Goal: Transaction & Acquisition: Download file/media

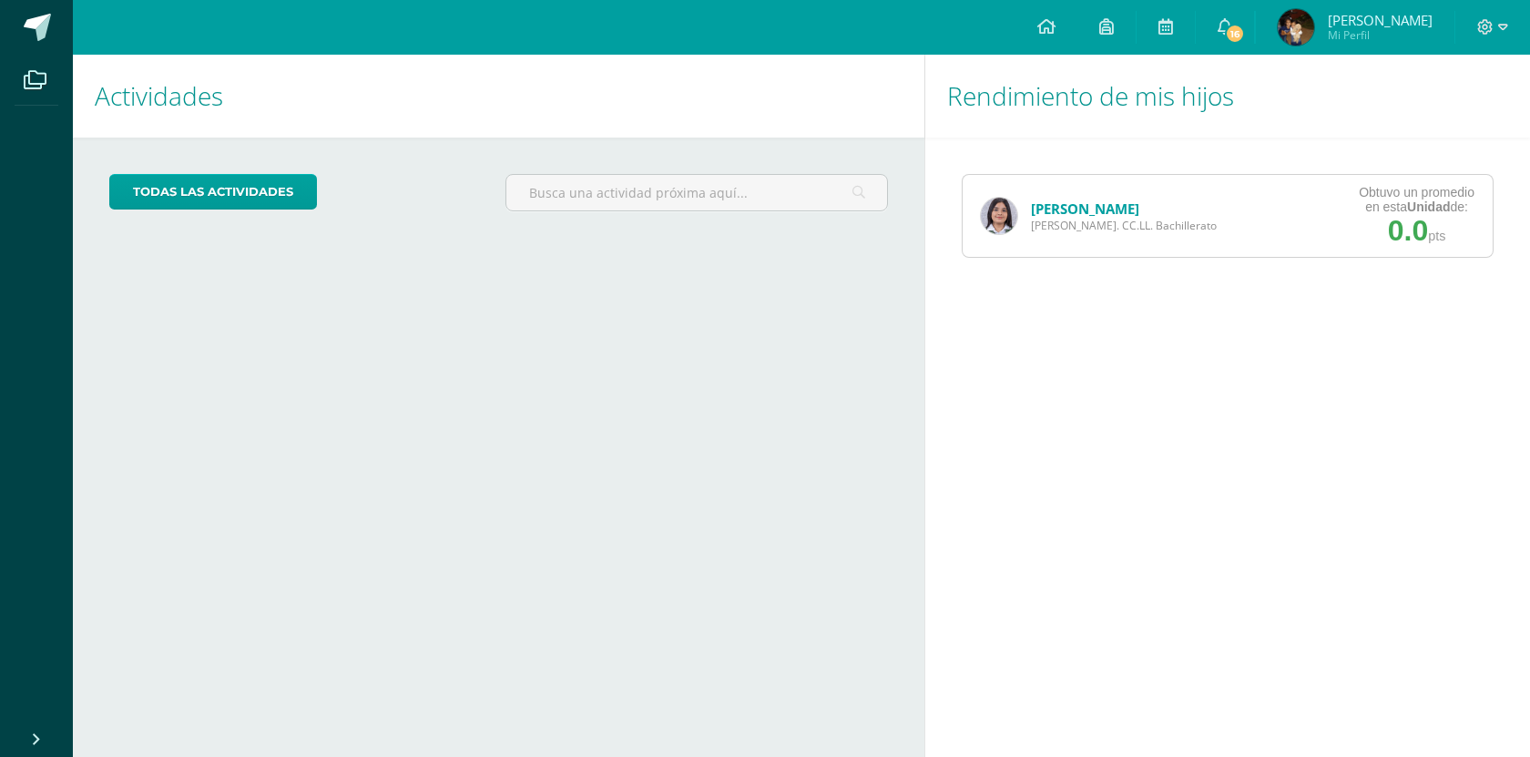
click at [1049, 215] on link "[PERSON_NAME]" at bounding box center [1085, 208] width 108 height 18
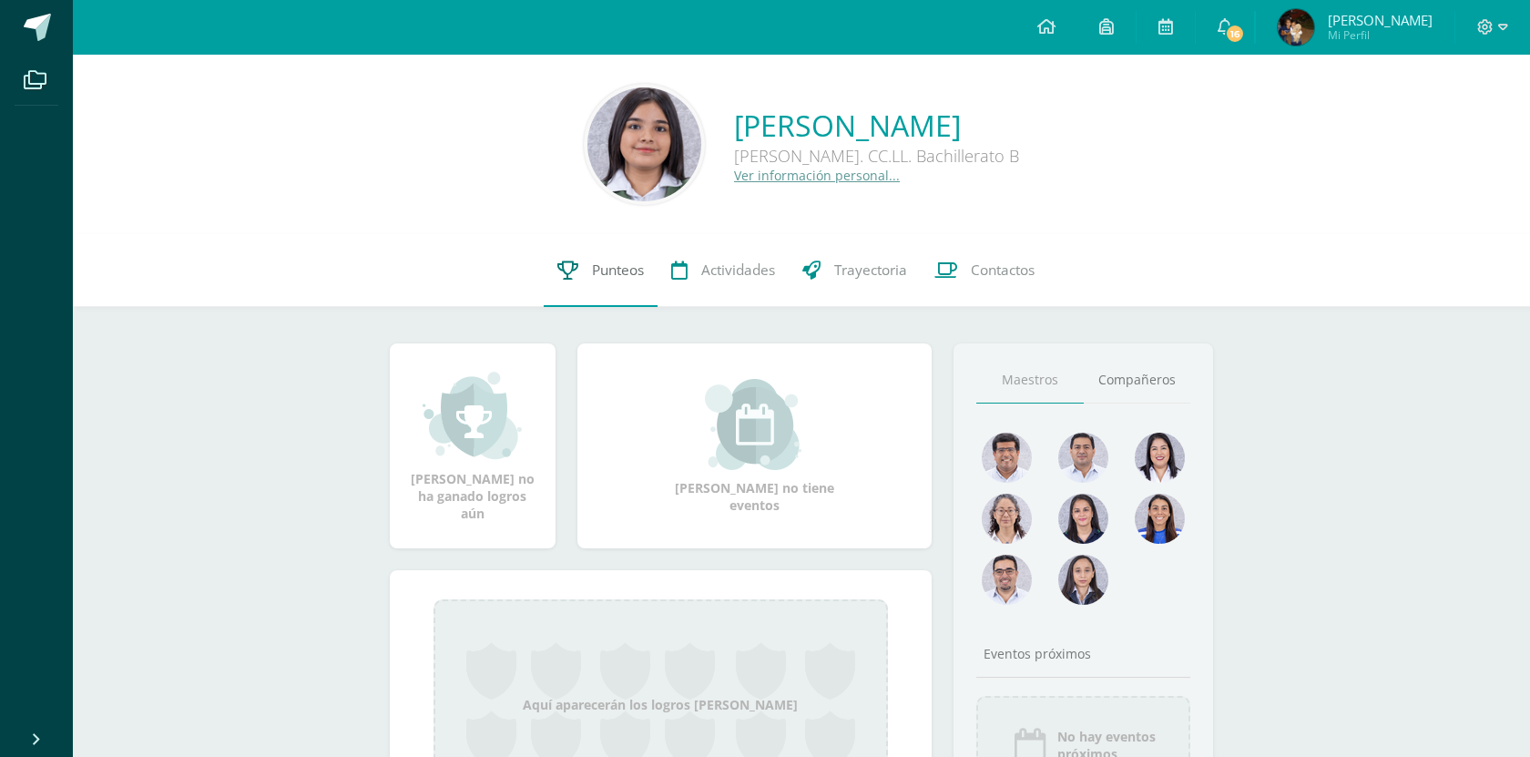
click at [618, 277] on span "Punteos" at bounding box center [618, 270] width 52 height 19
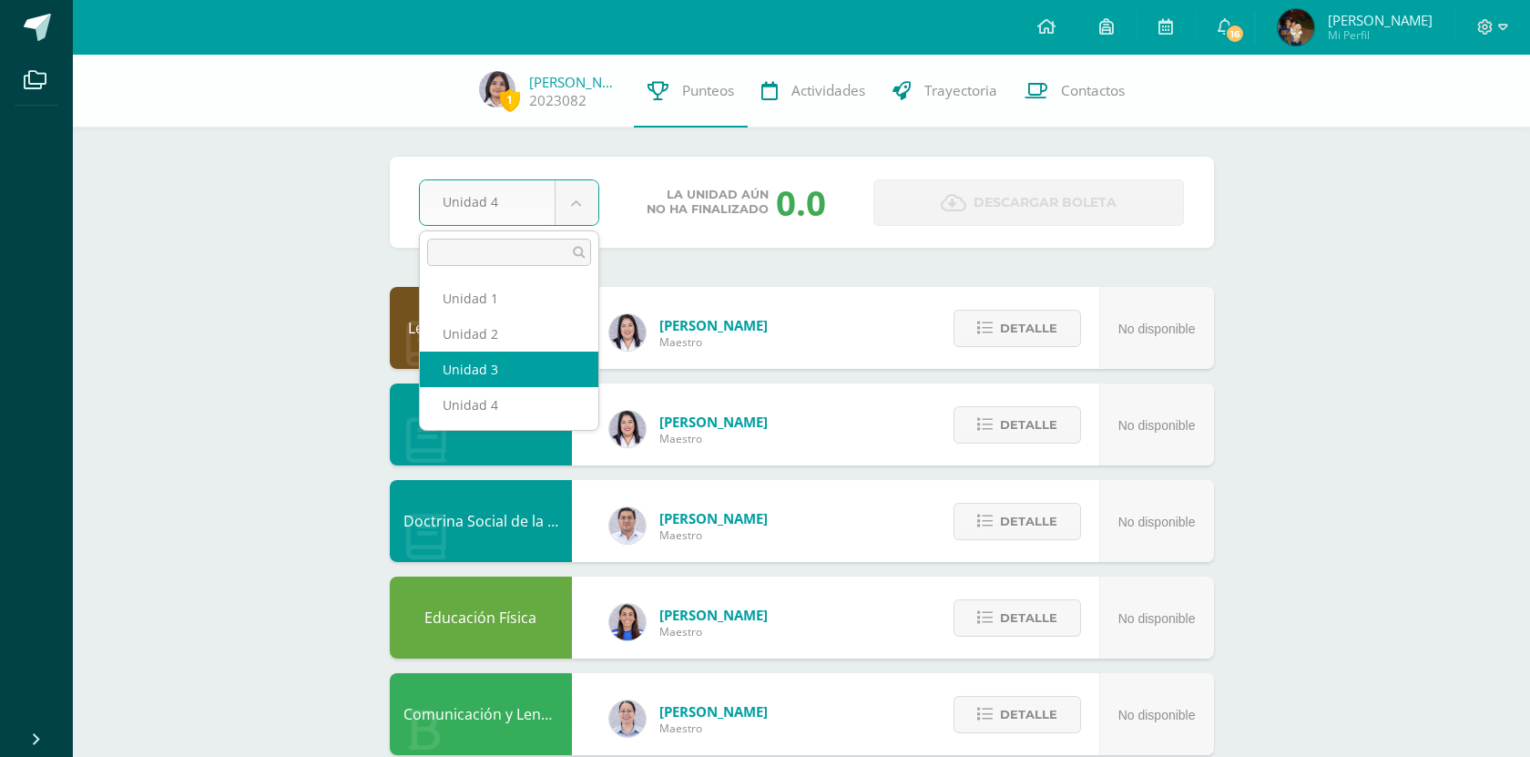
select select "Unidad 3"
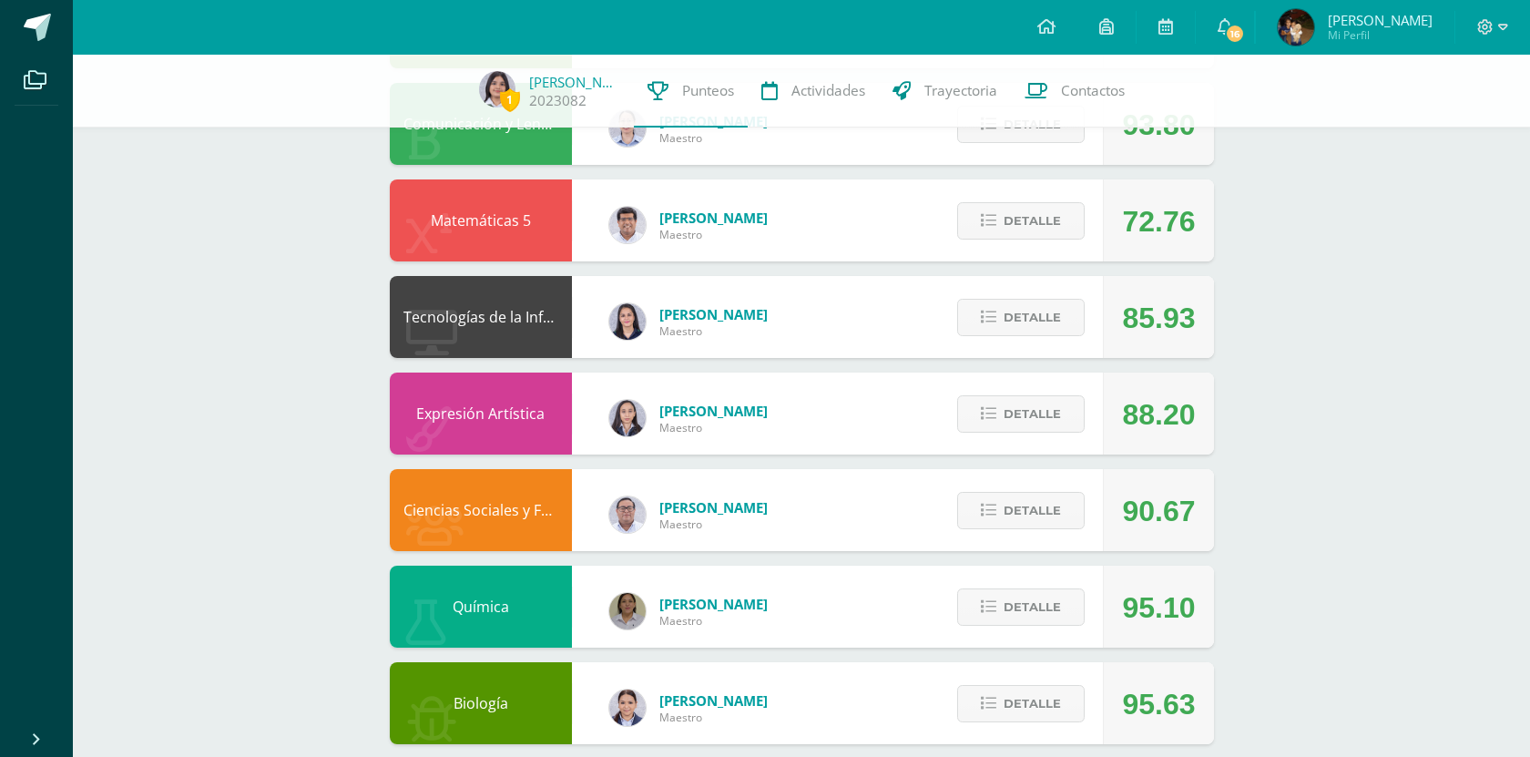
scroll to position [599, 0]
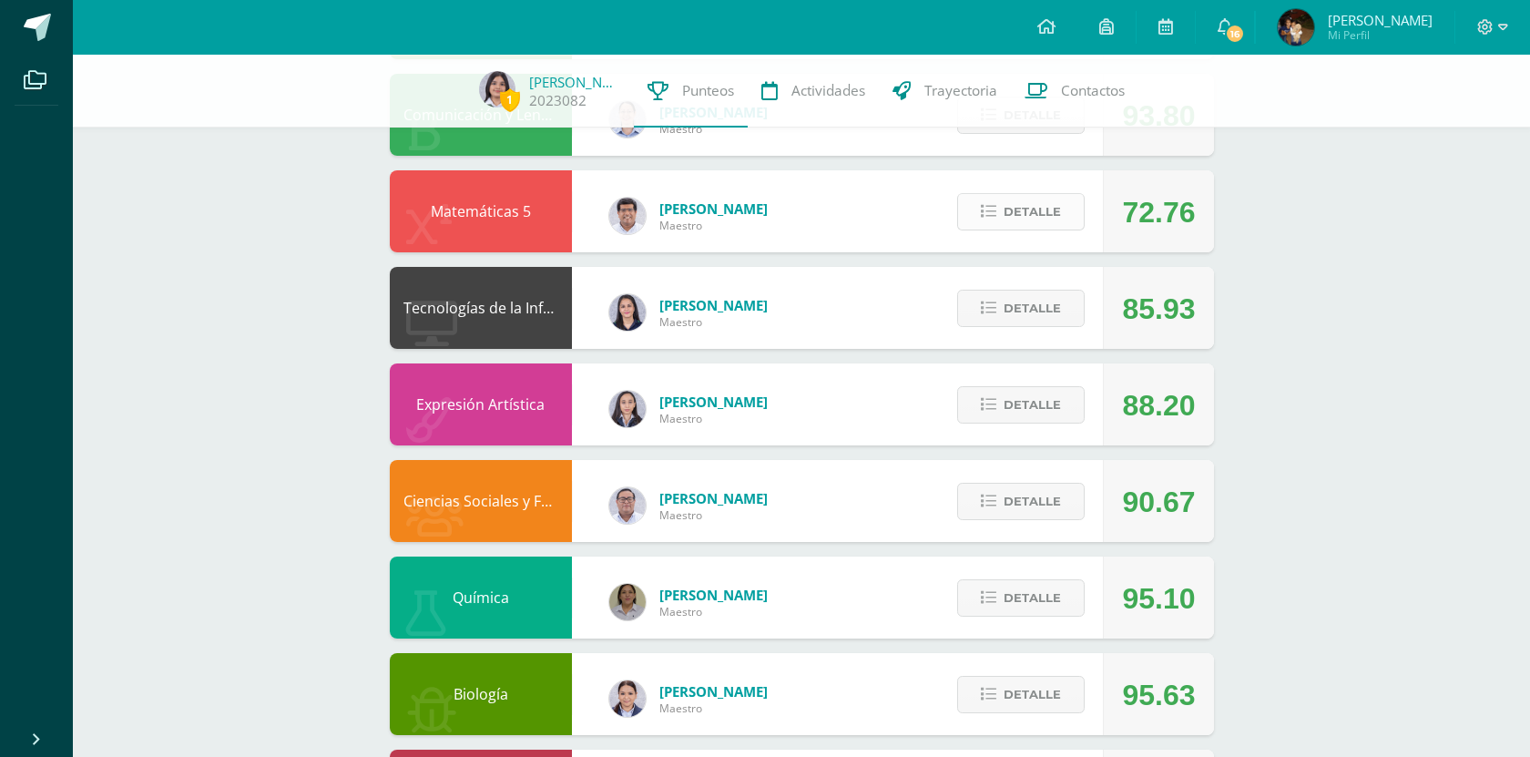
click at [995, 217] on icon at bounding box center [988, 211] width 15 height 15
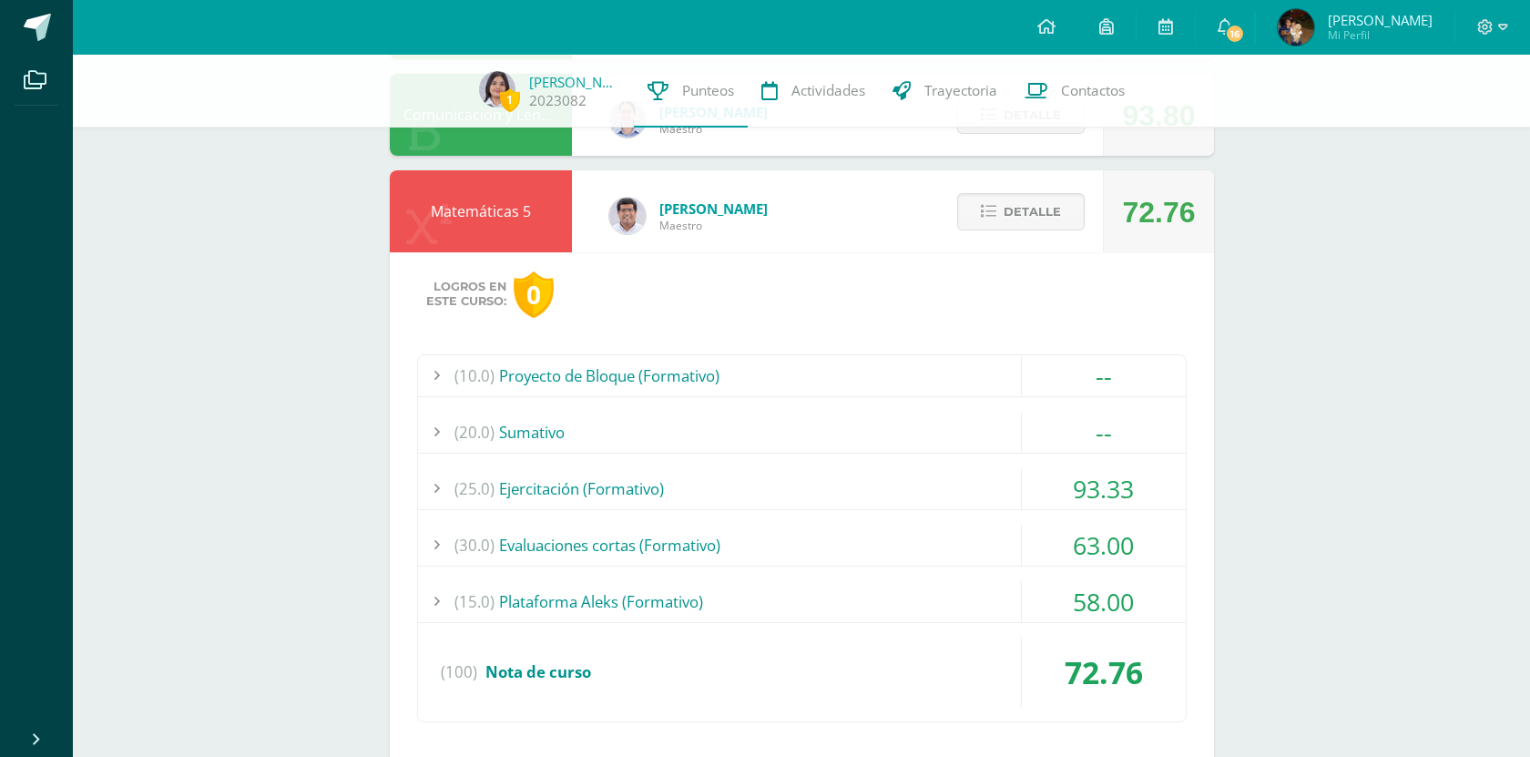
scroll to position [690, 0]
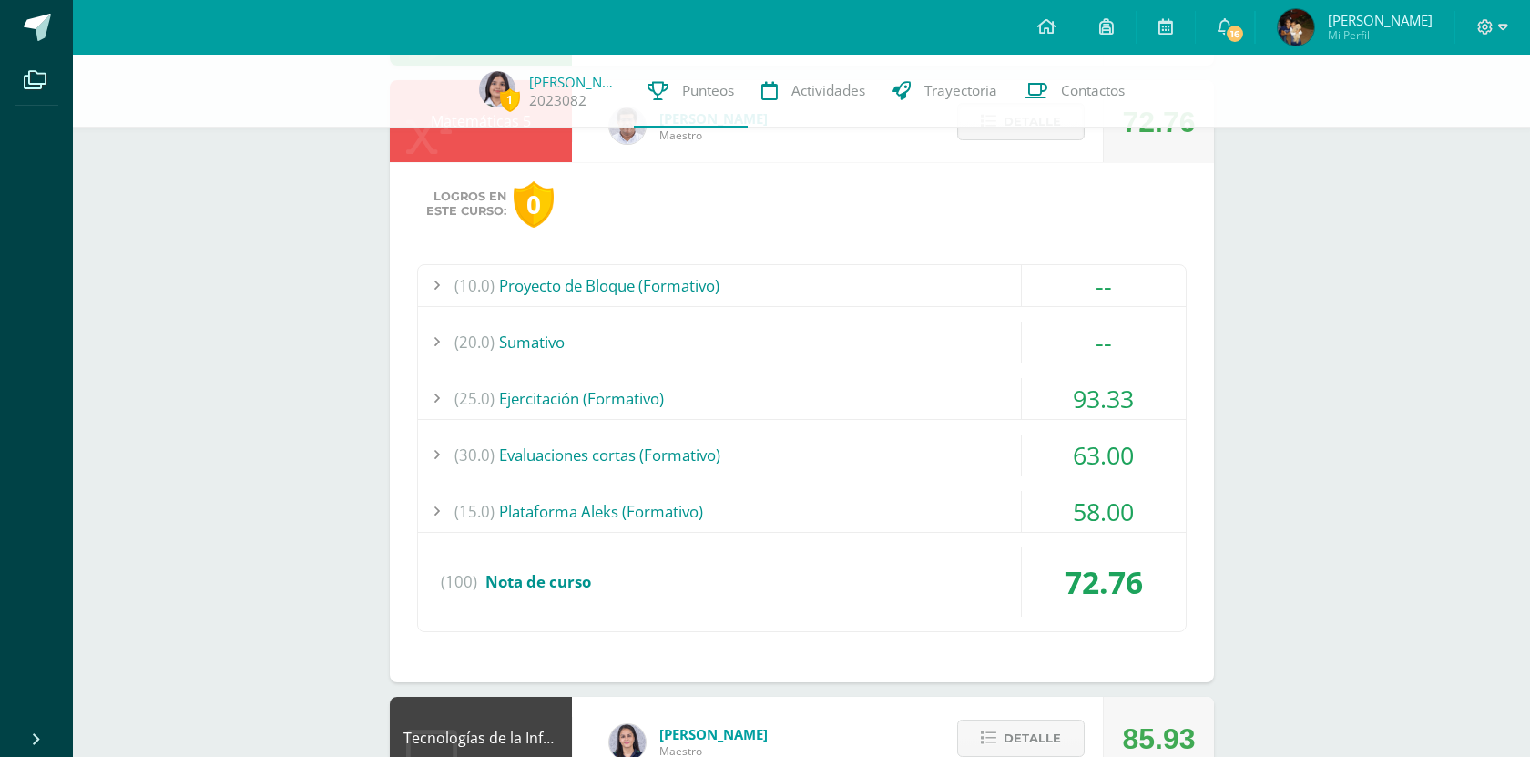
click at [851, 439] on div "(30.0) Evaluaciones cortas (Formativo)" at bounding box center [802, 454] width 768 height 41
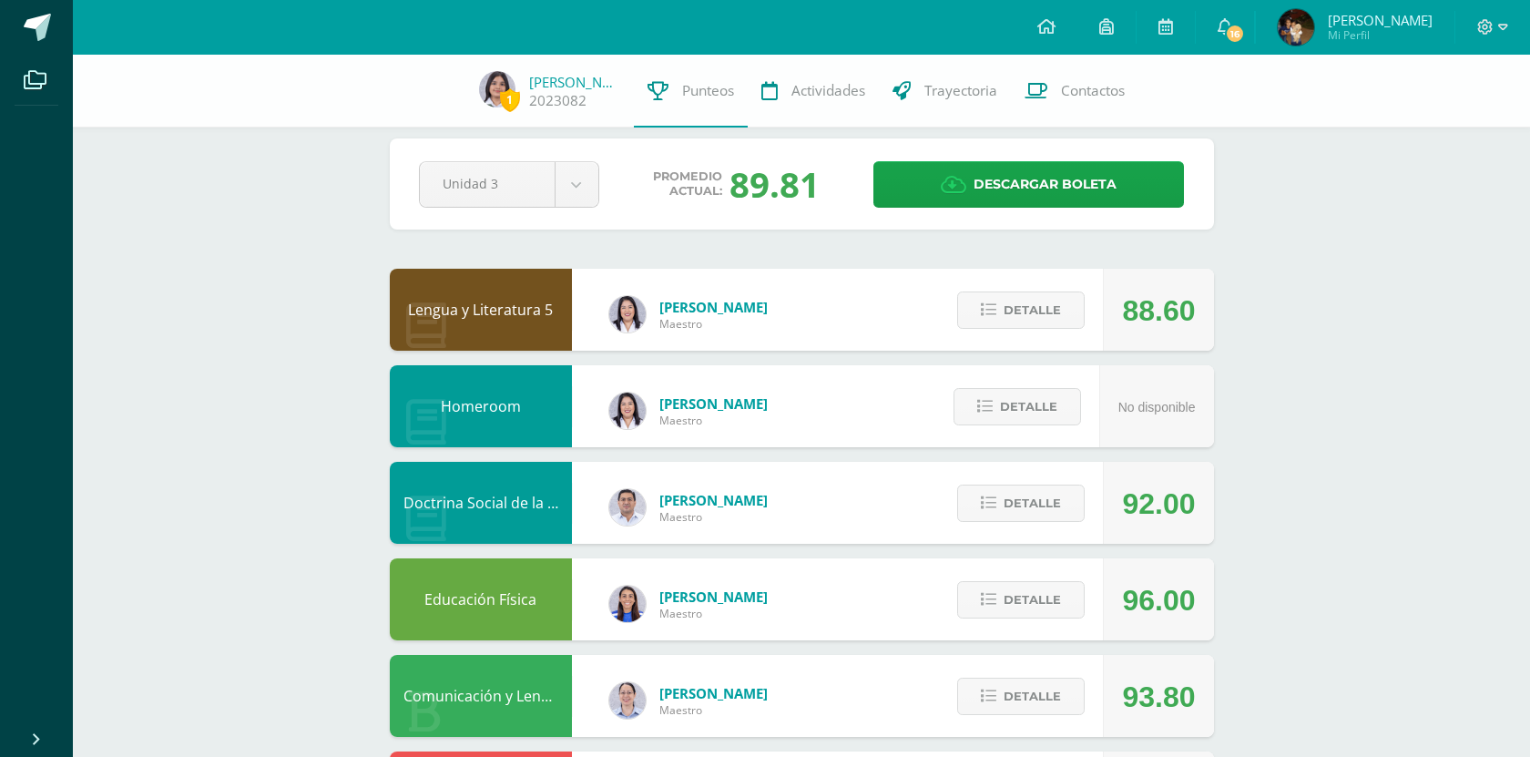
scroll to position [0, 0]
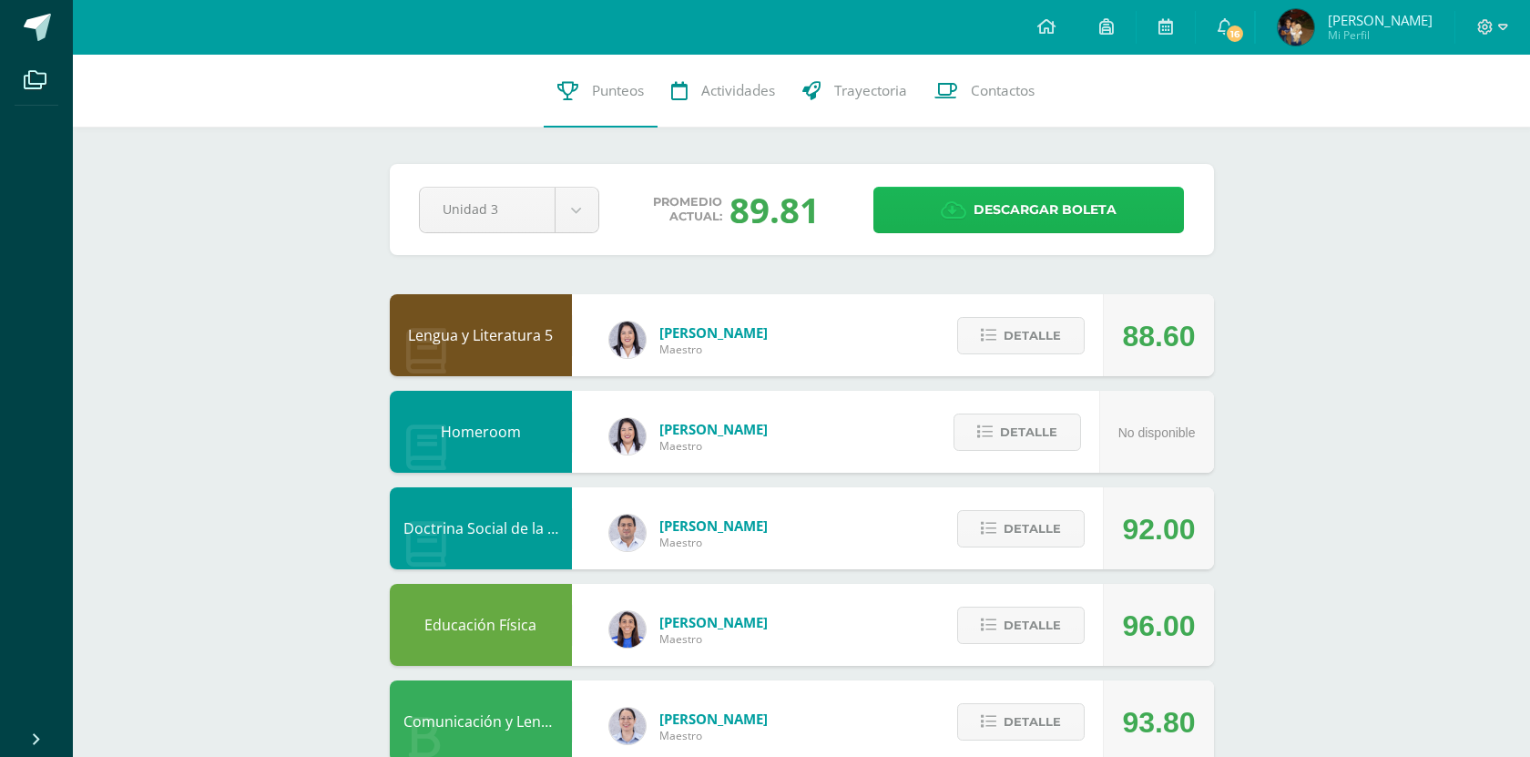
click at [911, 229] on link "Descargar boleta" at bounding box center [1029, 210] width 311 height 46
